Goal: Check status: Check status

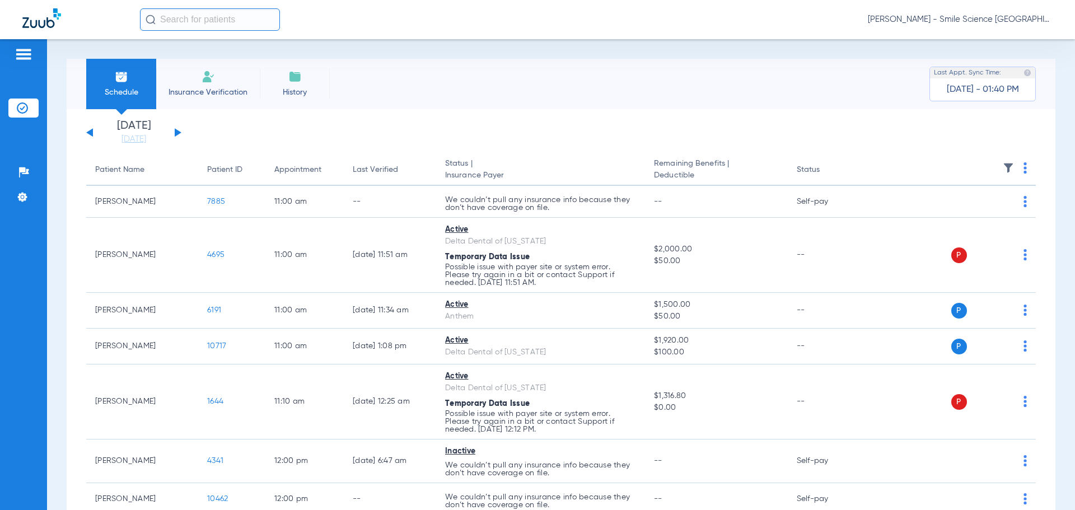
click at [176, 132] on button at bounding box center [178, 132] width 7 height 8
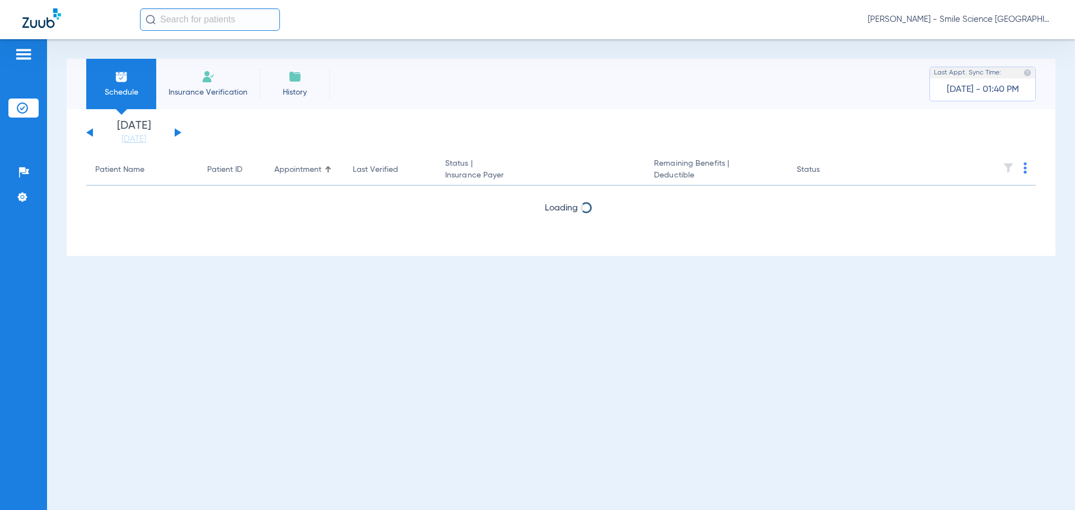
click at [176, 132] on button at bounding box center [178, 132] width 7 height 8
click at [92, 132] on button at bounding box center [89, 132] width 7 height 8
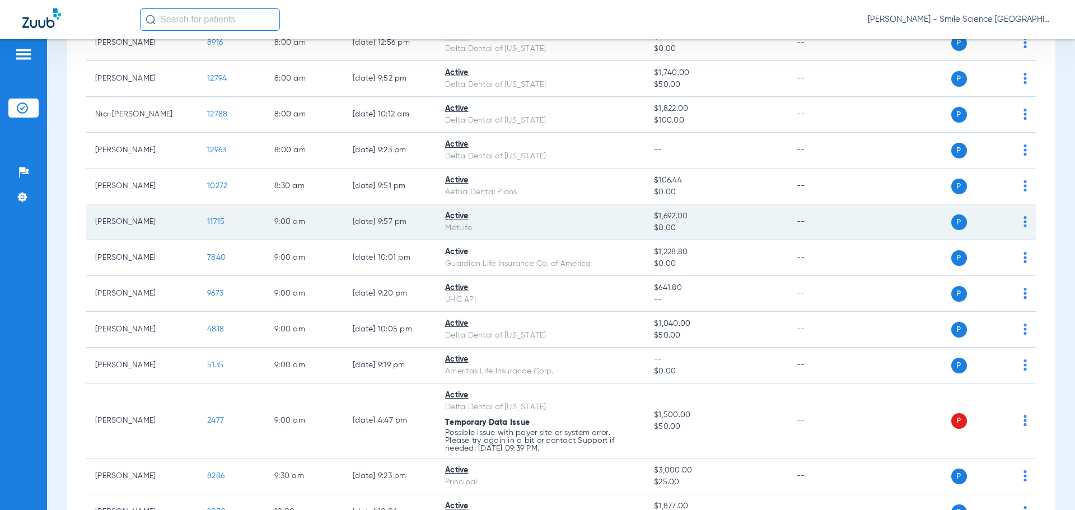
scroll to position [448, 0]
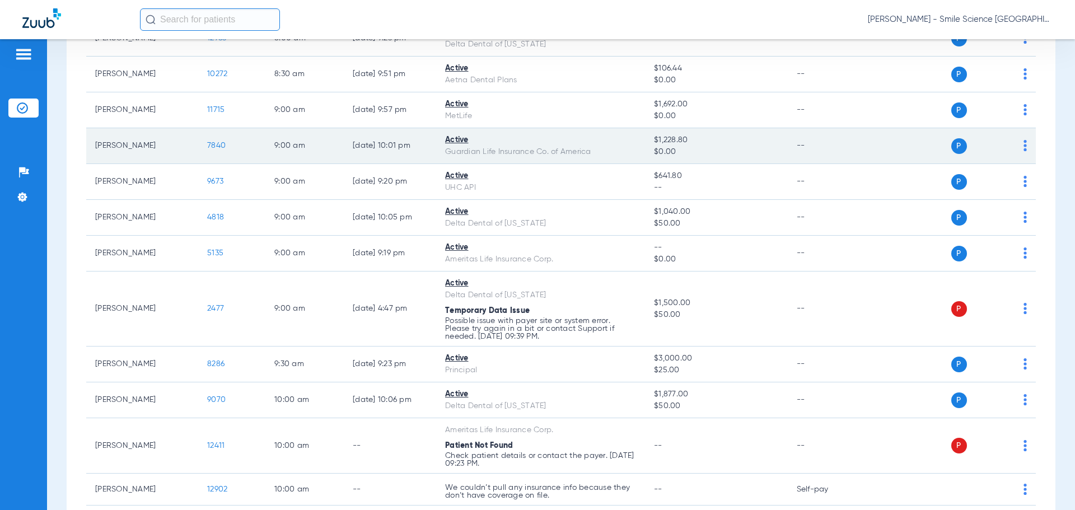
click at [203, 145] on td "7840" at bounding box center [231, 146] width 67 height 36
click at [218, 146] on span "7840" at bounding box center [216, 146] width 18 height 8
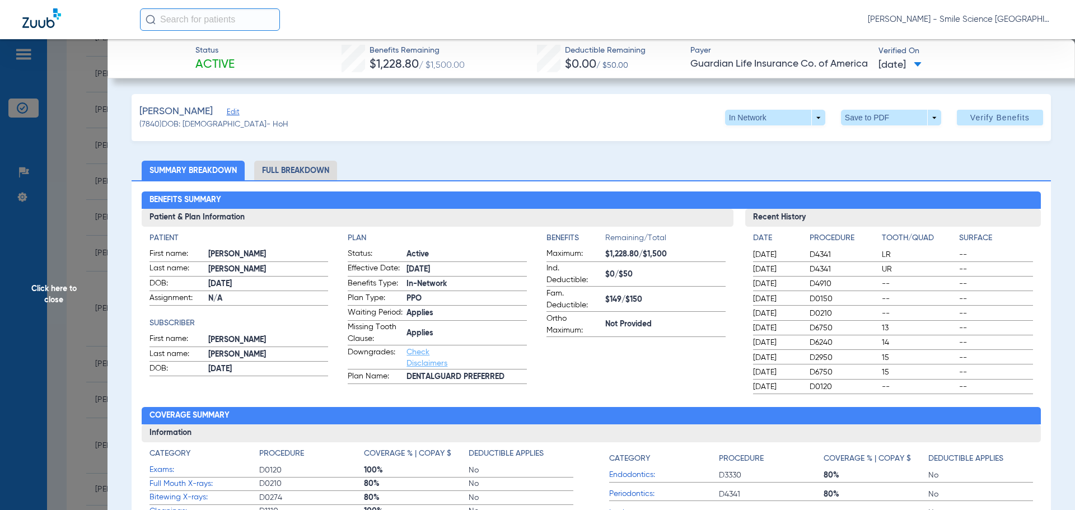
click at [58, 288] on span "Click here to close" at bounding box center [53, 294] width 107 height 510
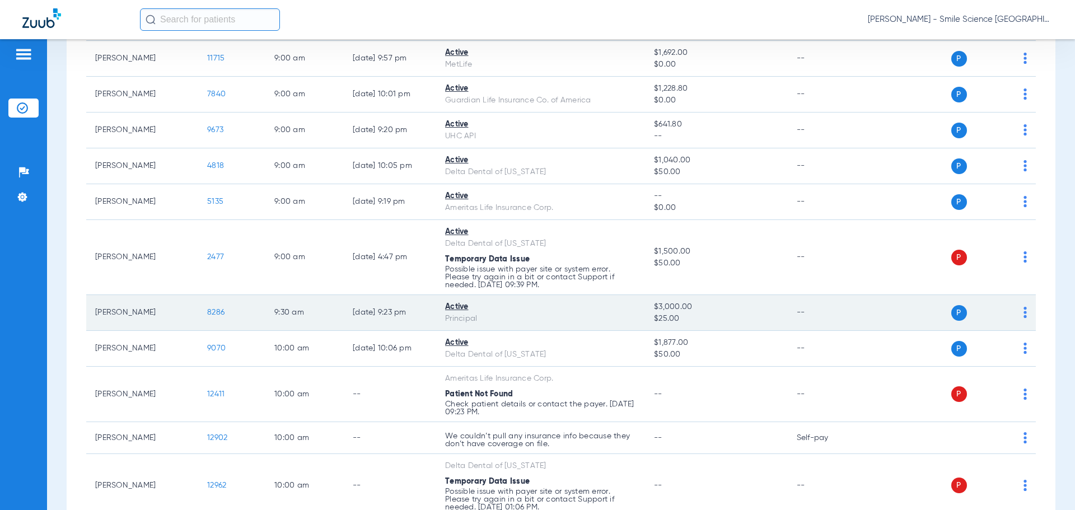
scroll to position [560, 0]
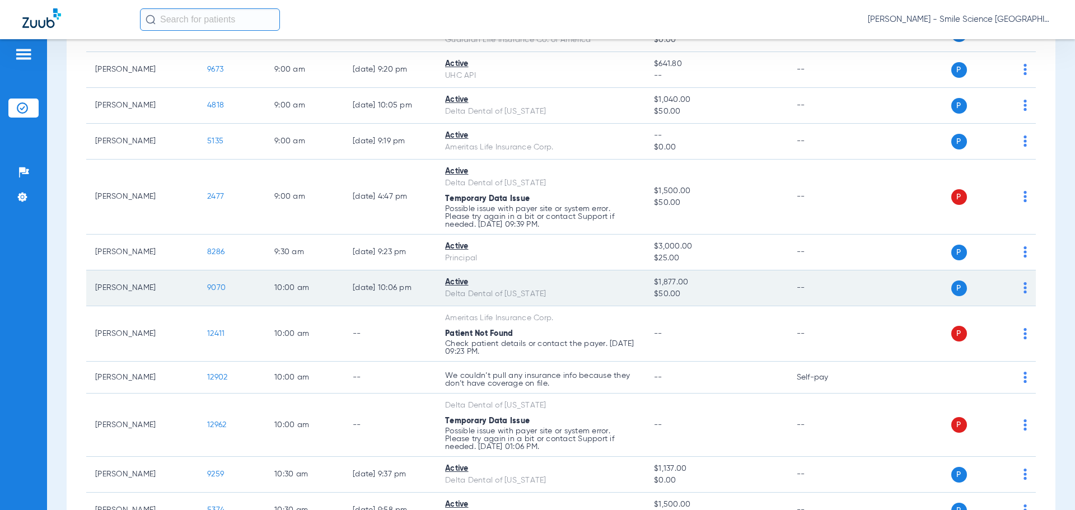
click at [218, 285] on span "9070" at bounding box center [216, 288] width 18 height 8
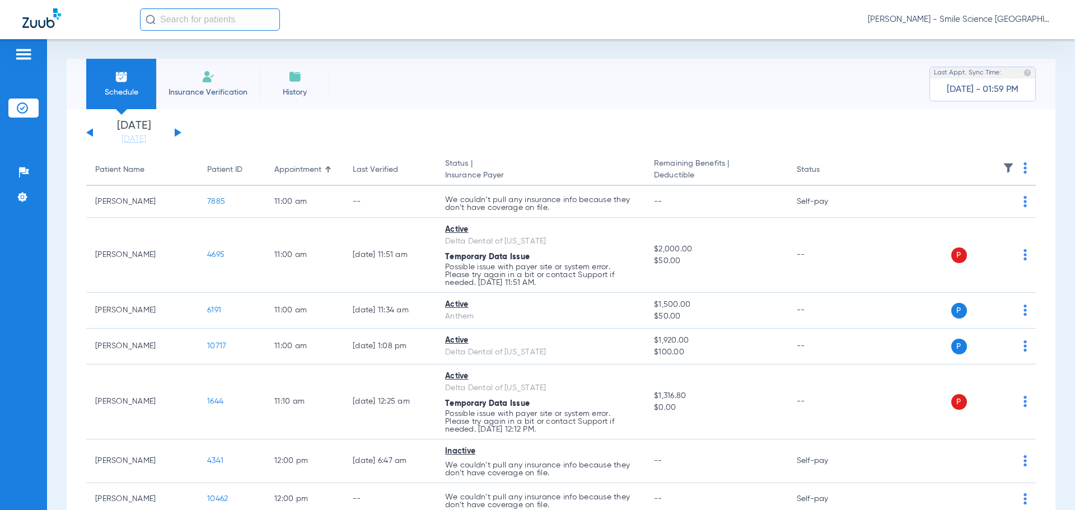
click at [176, 132] on button at bounding box center [178, 132] width 7 height 8
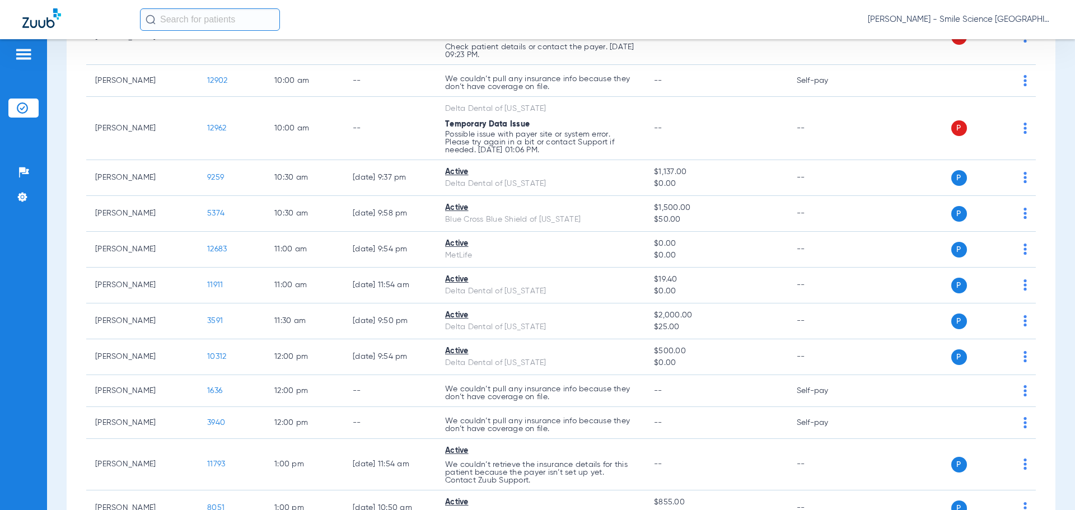
scroll to position [1063, 0]
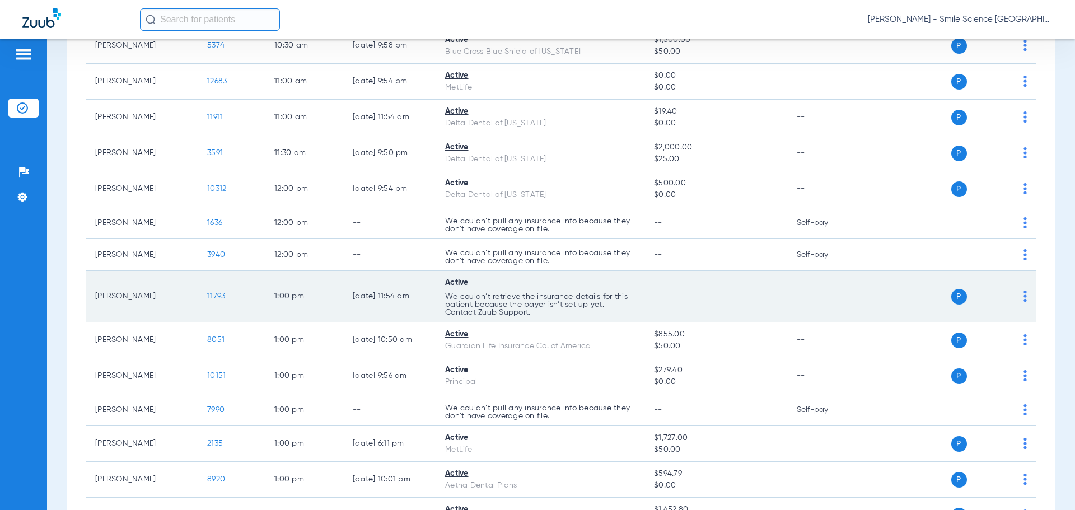
click at [228, 292] on td "11793" at bounding box center [231, 296] width 67 height 51
click at [219, 293] on span "11793" at bounding box center [216, 296] width 18 height 8
